Goal: Task Accomplishment & Management: Manage account settings

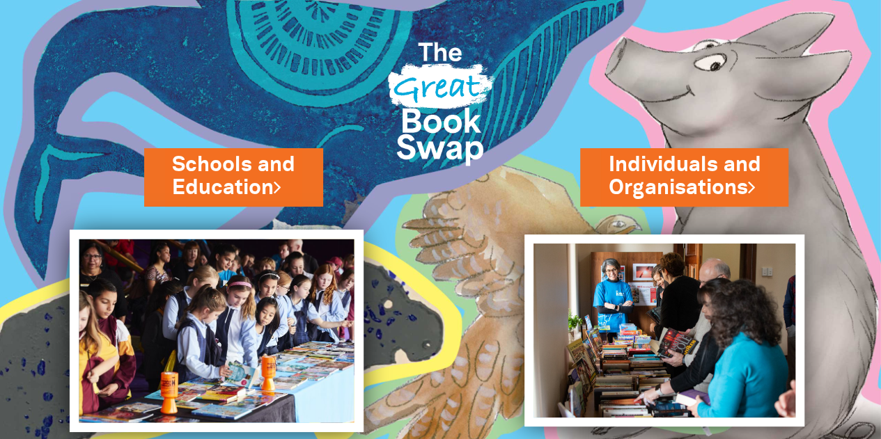
click at [251, 324] on img at bounding box center [217, 331] width 294 height 202
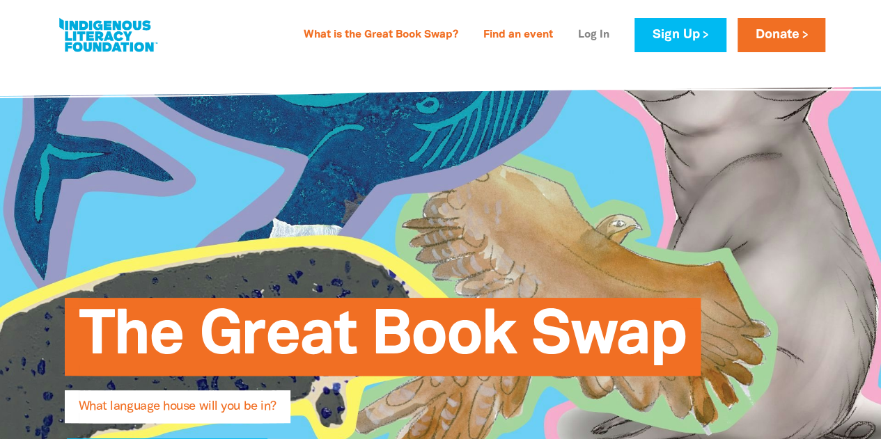
type input "[PERSON_NAME][EMAIL_ADDRESS][PERSON_NAME][DOMAIN_NAME]"
click at [591, 30] on link "Log In" at bounding box center [594, 35] width 48 height 22
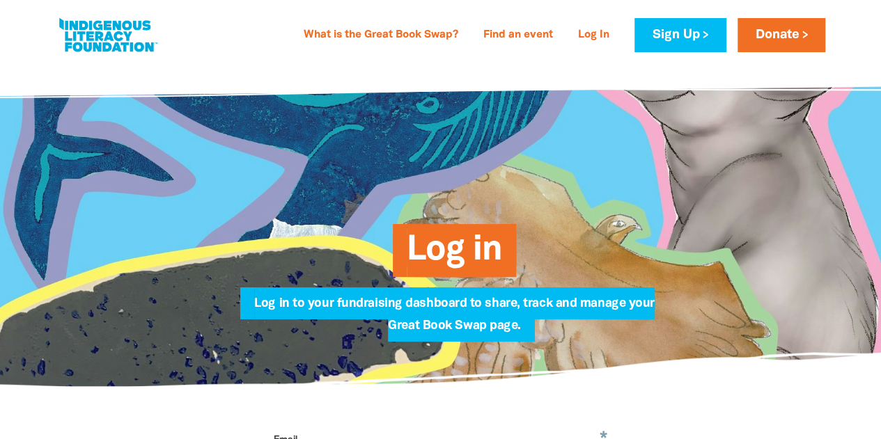
type input "[PERSON_NAME][EMAIL_ADDRESS][PERSON_NAME][DOMAIN_NAME]"
click at [625, 244] on h2 "Log in" at bounding box center [455, 251] width 418 height 42
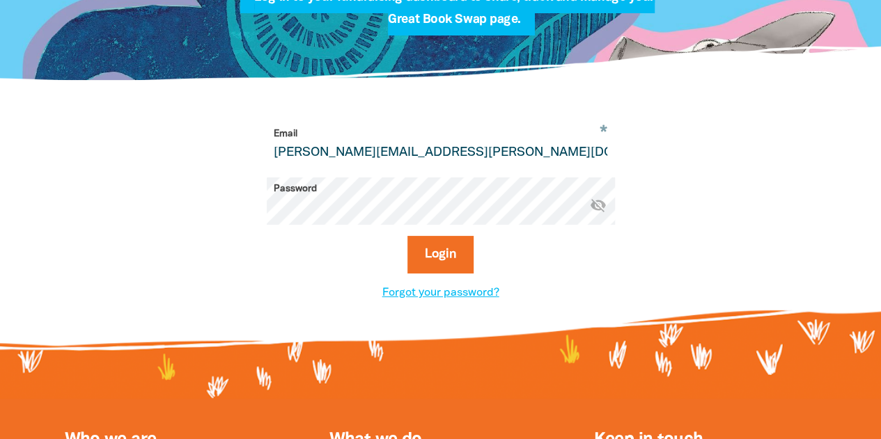
scroll to position [334, 0]
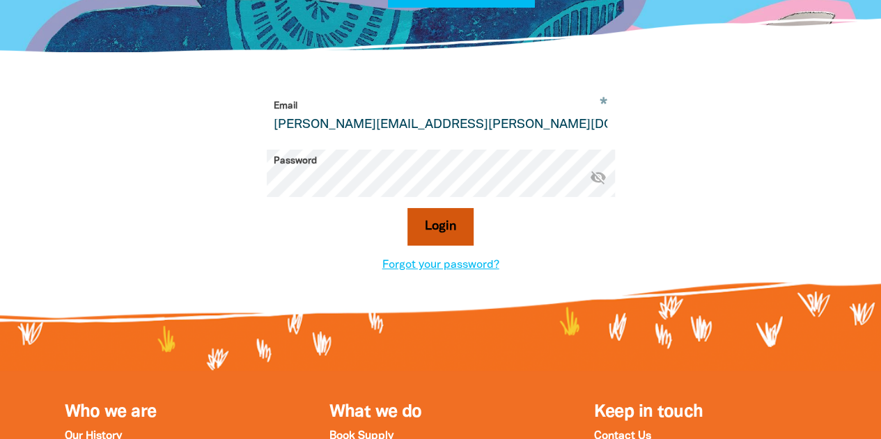
click at [444, 235] on button "Login" at bounding box center [440, 227] width 66 height 38
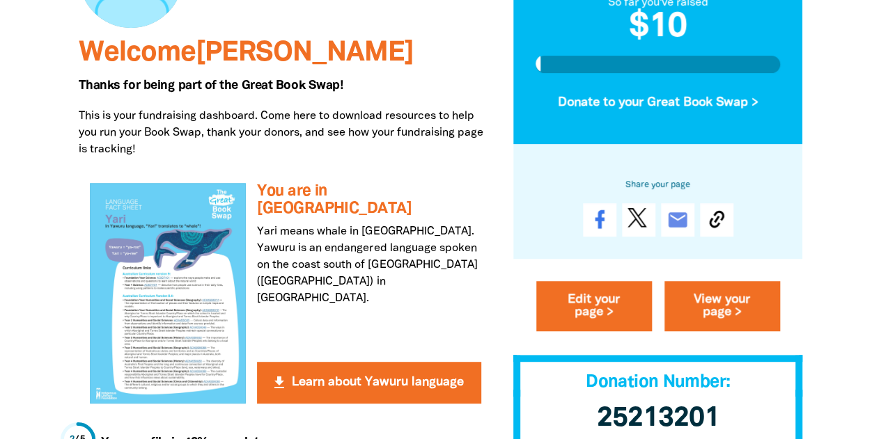
scroll to position [251, 0]
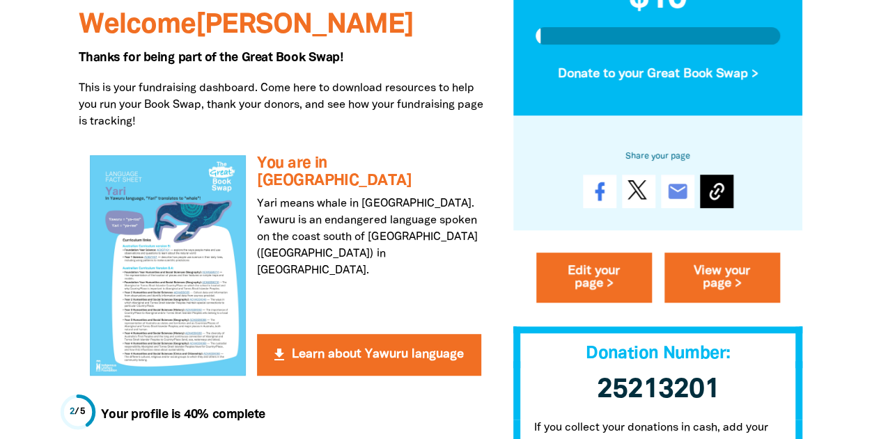
click at [717, 183] on icon at bounding box center [716, 191] width 15 height 17
